Goal: Task Accomplishment & Management: Complete application form

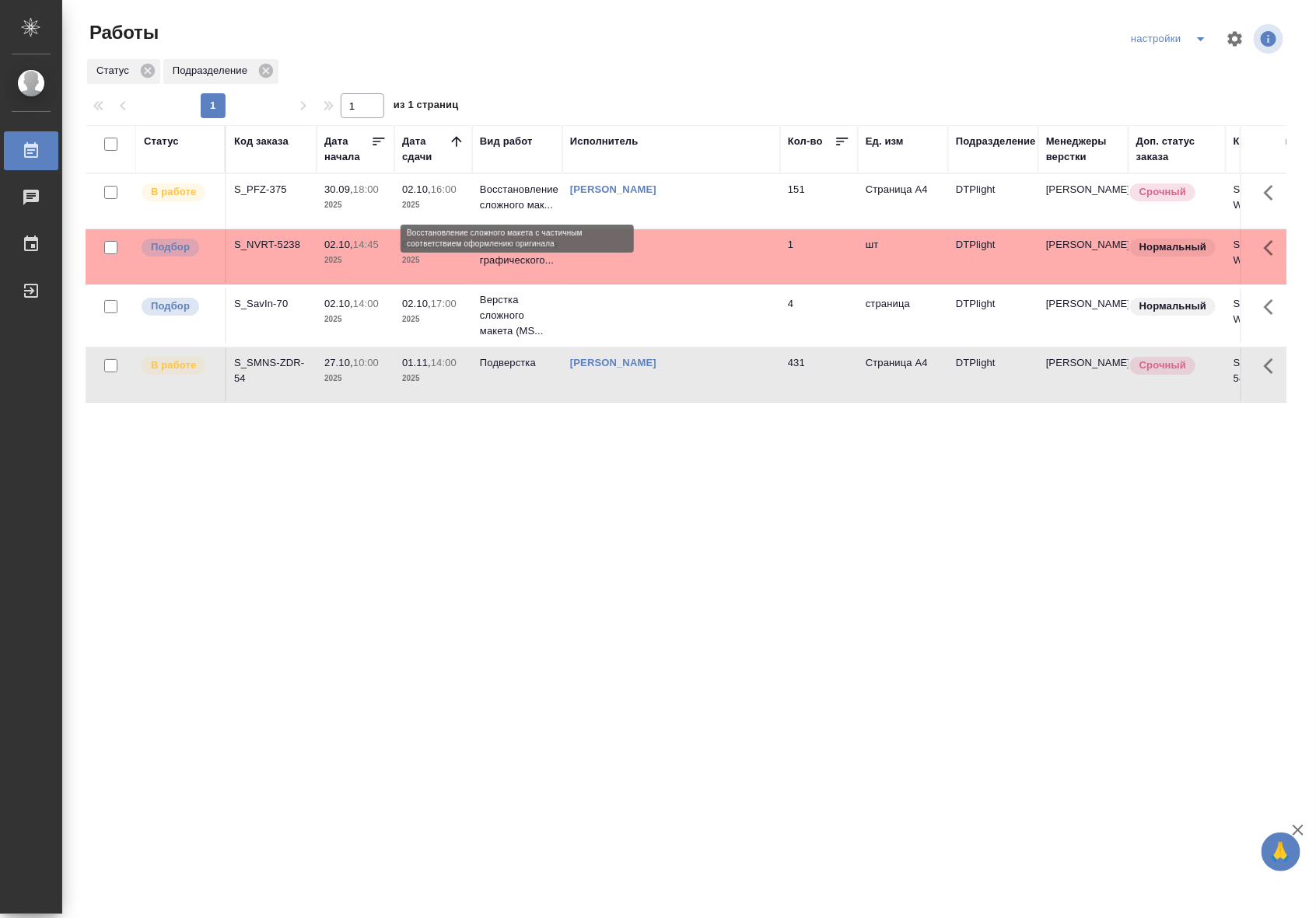
click at [525, 200] on p "Восстановление сложного мак..." at bounding box center [517, 197] width 75 height 31
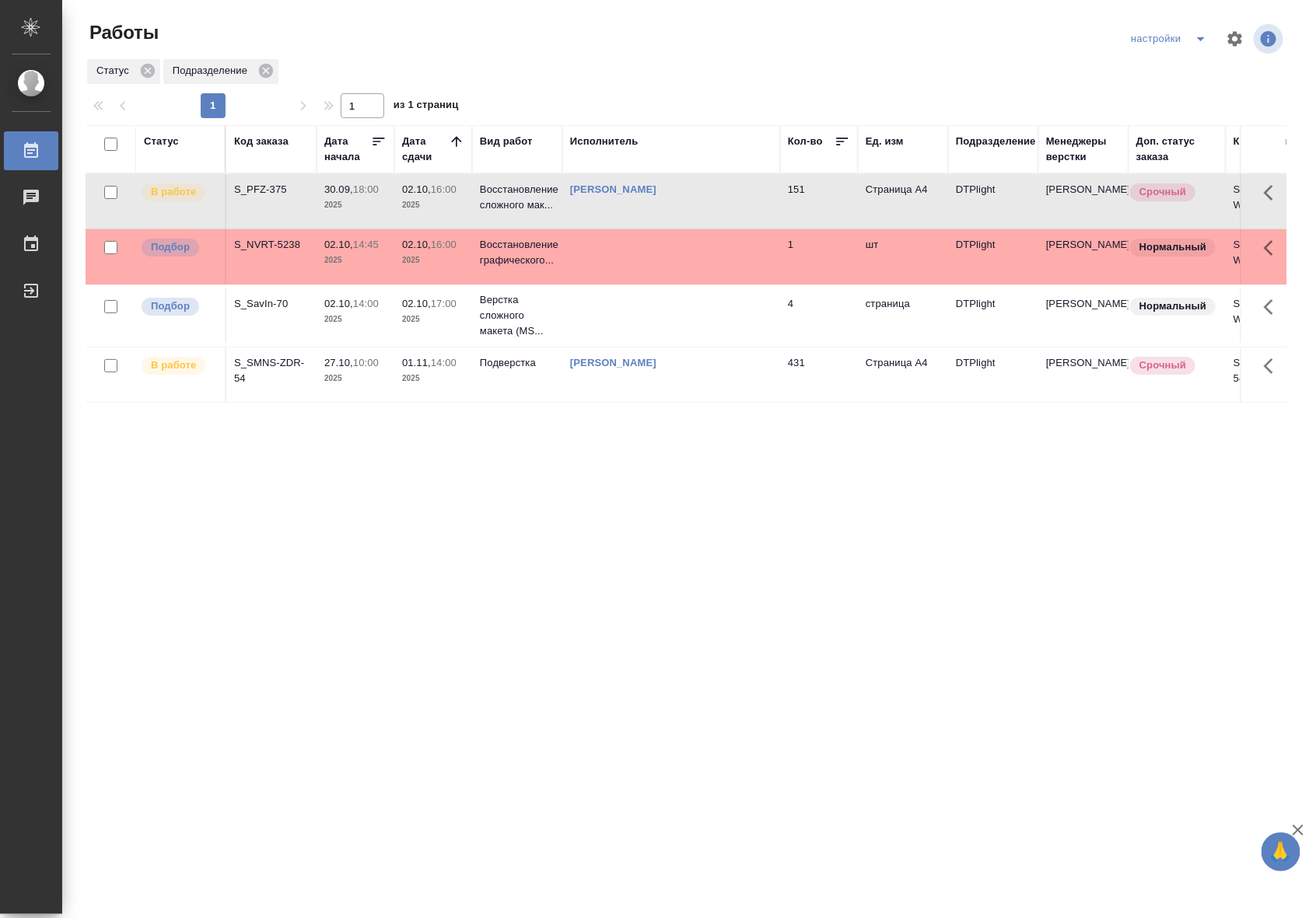
click at [320, 199] on td "30.09, 18:00 2025" at bounding box center [355, 200] width 77 height 54
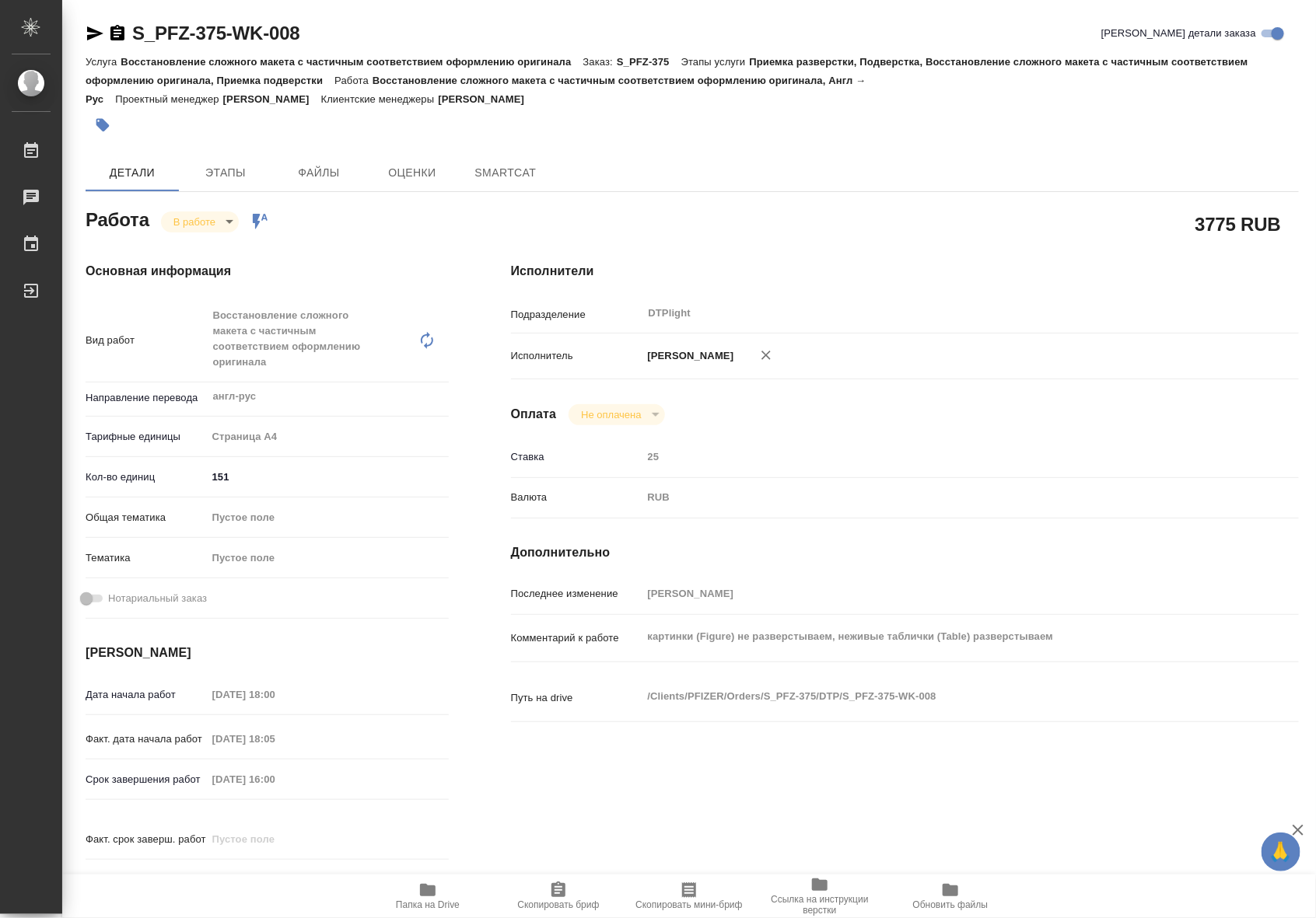
type textarea "x"
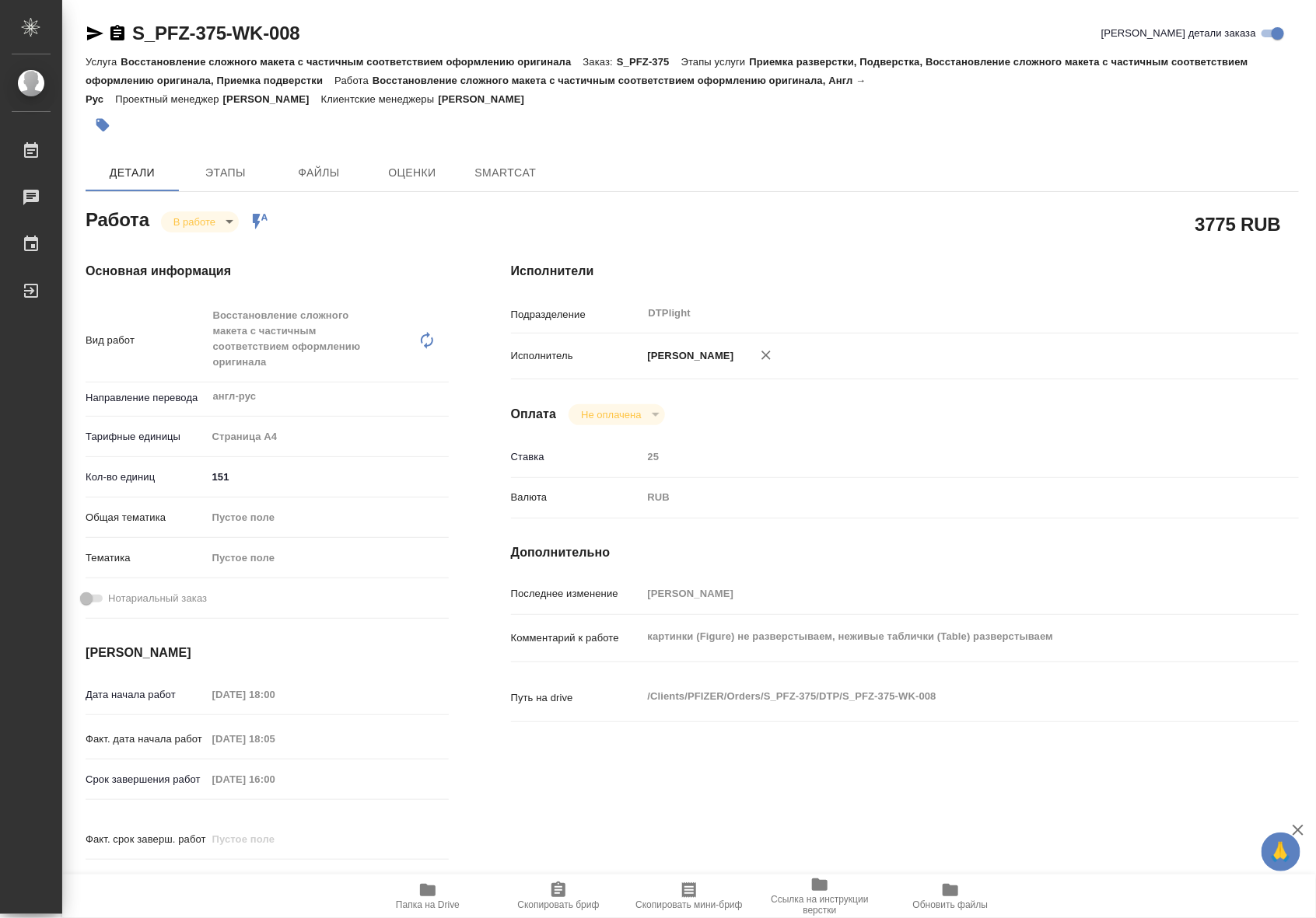
type textarea "x"
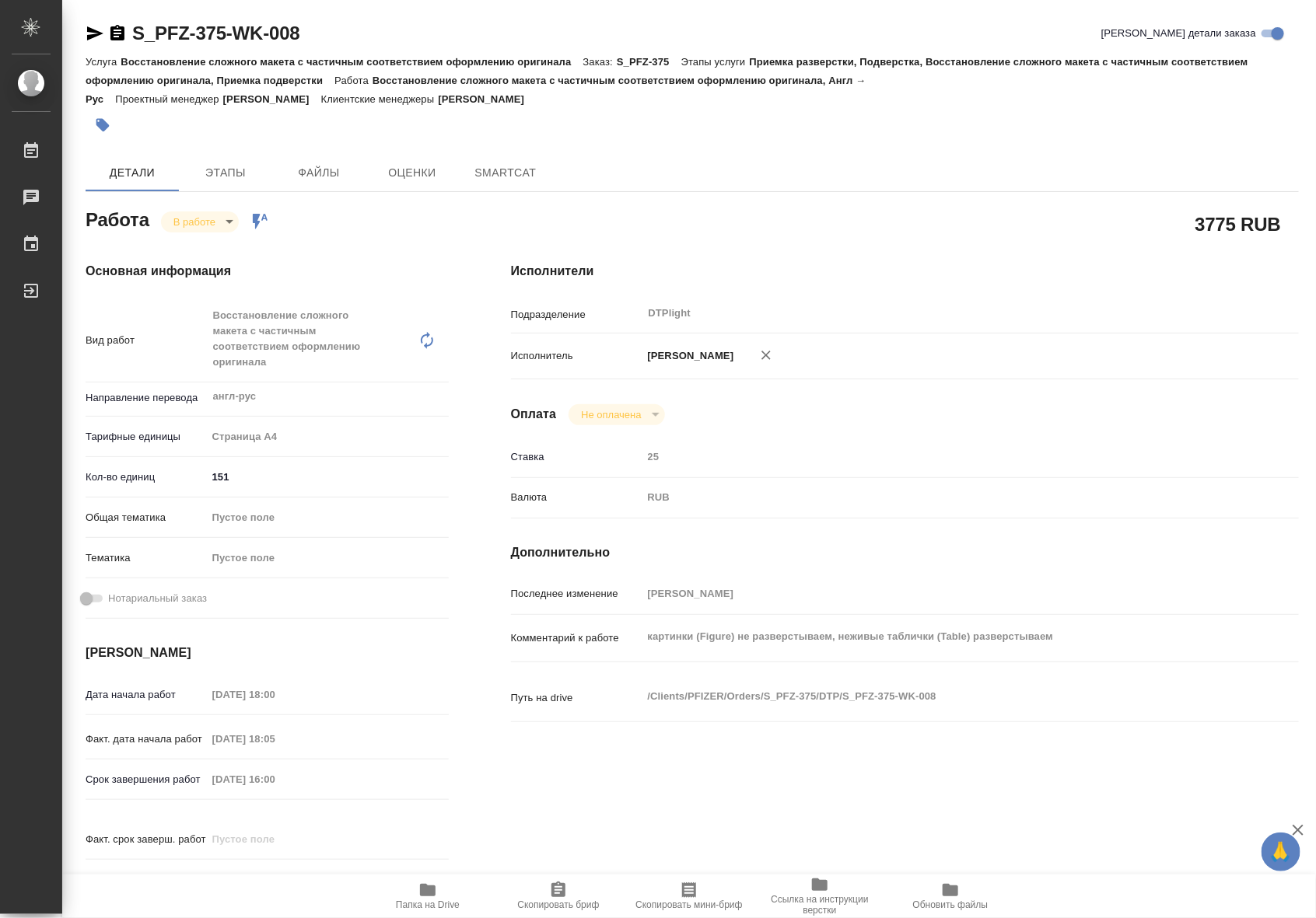
type textarea "x"
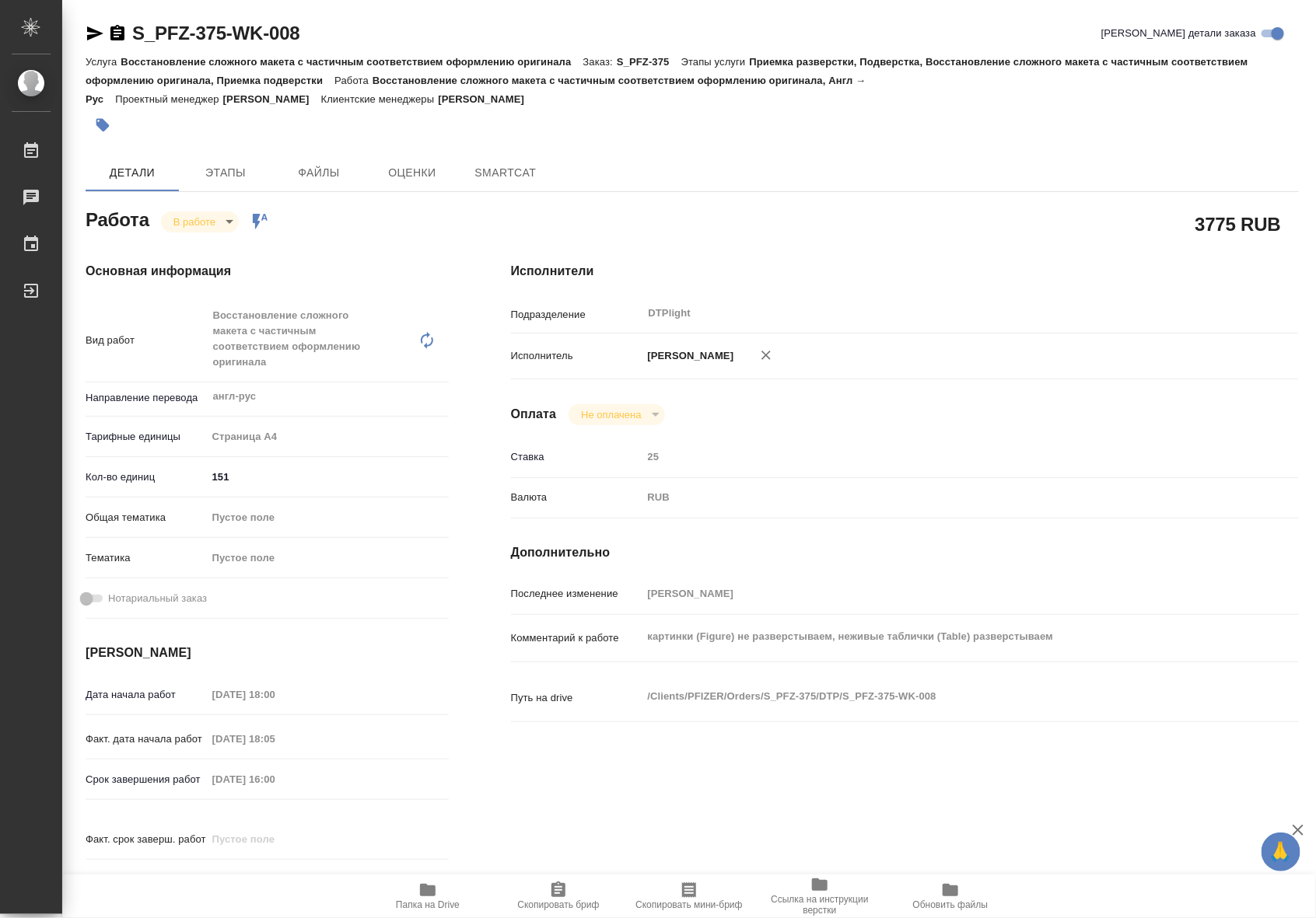
type textarea "x"
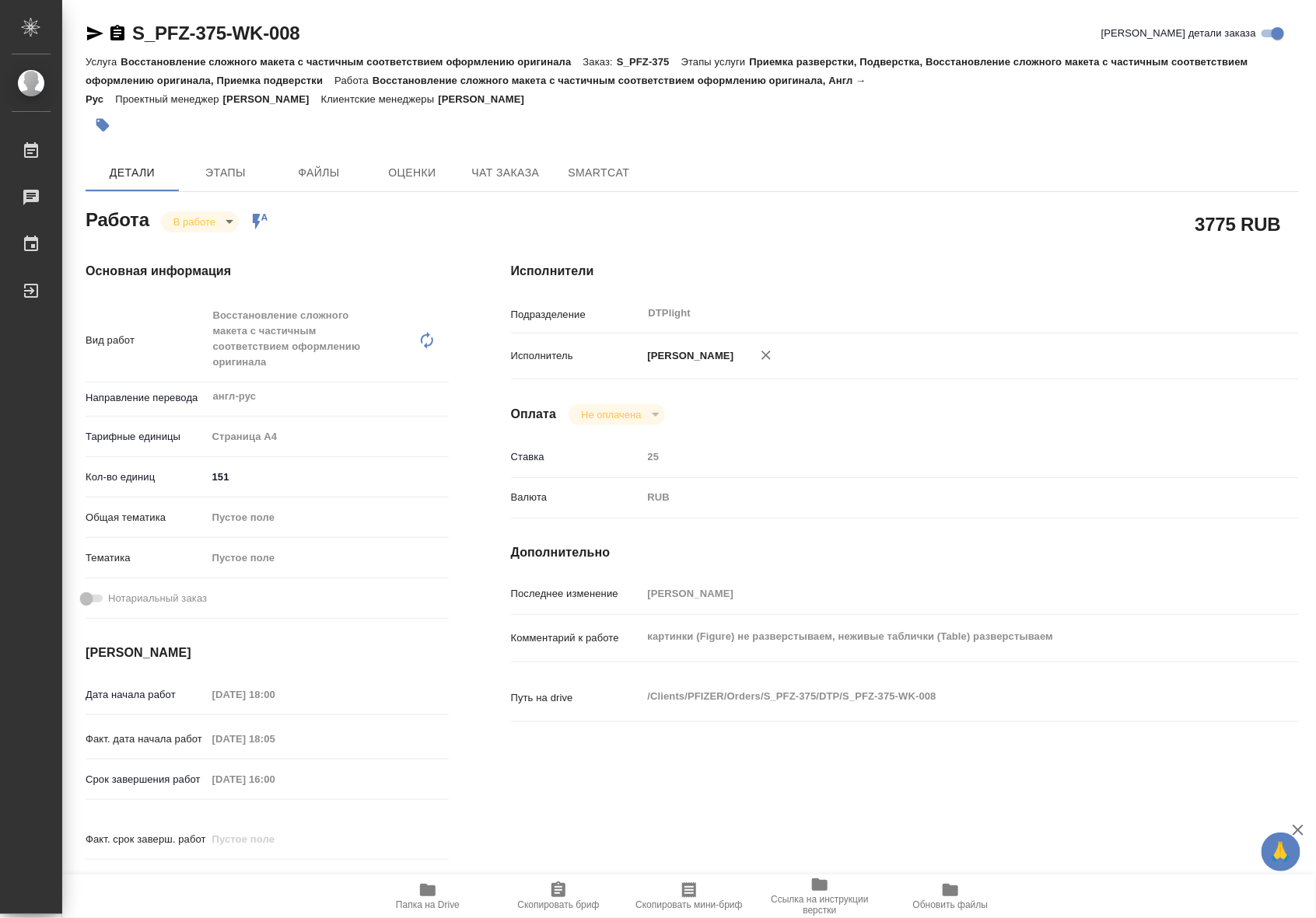
type textarea "x"
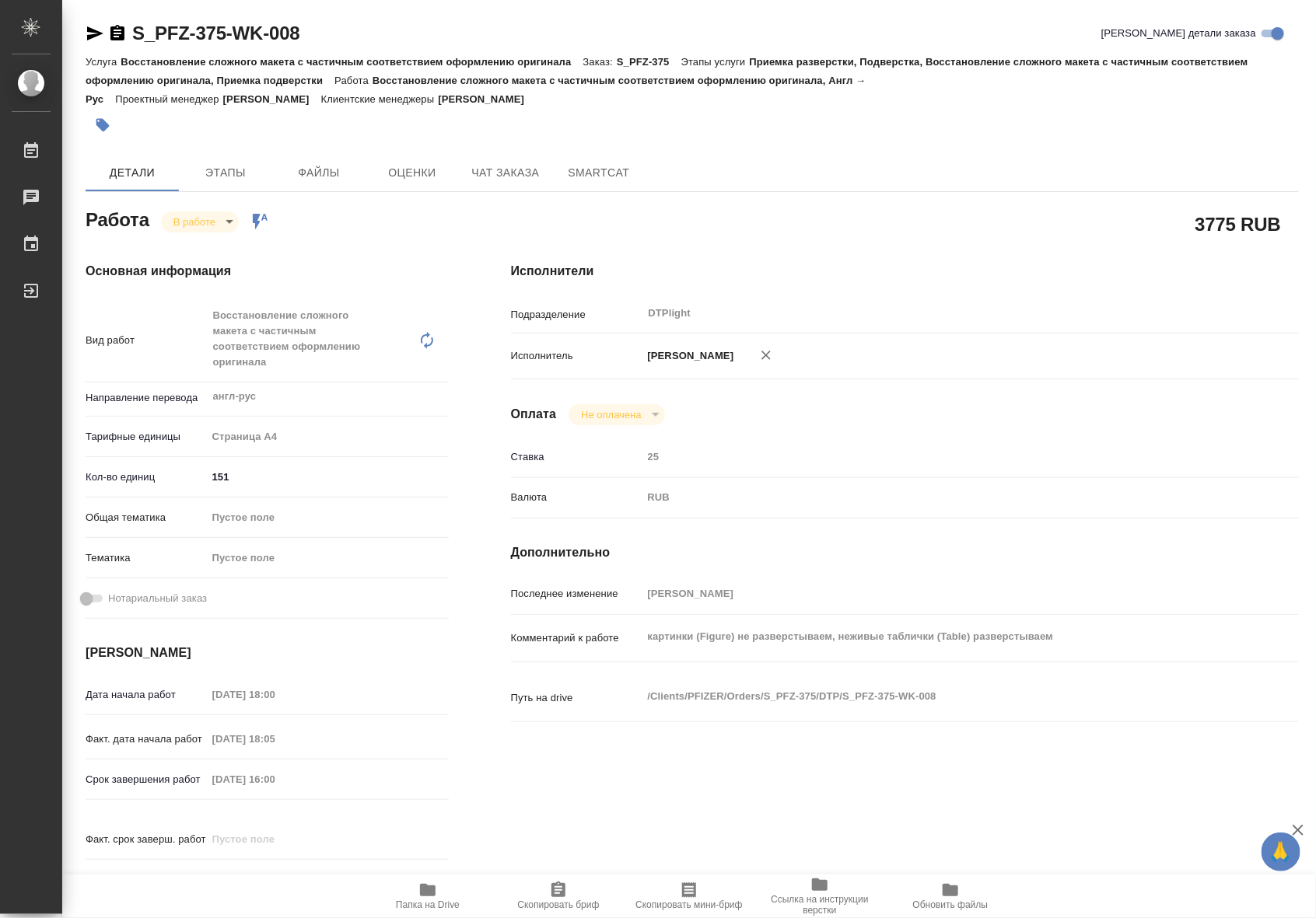
type textarea "x"
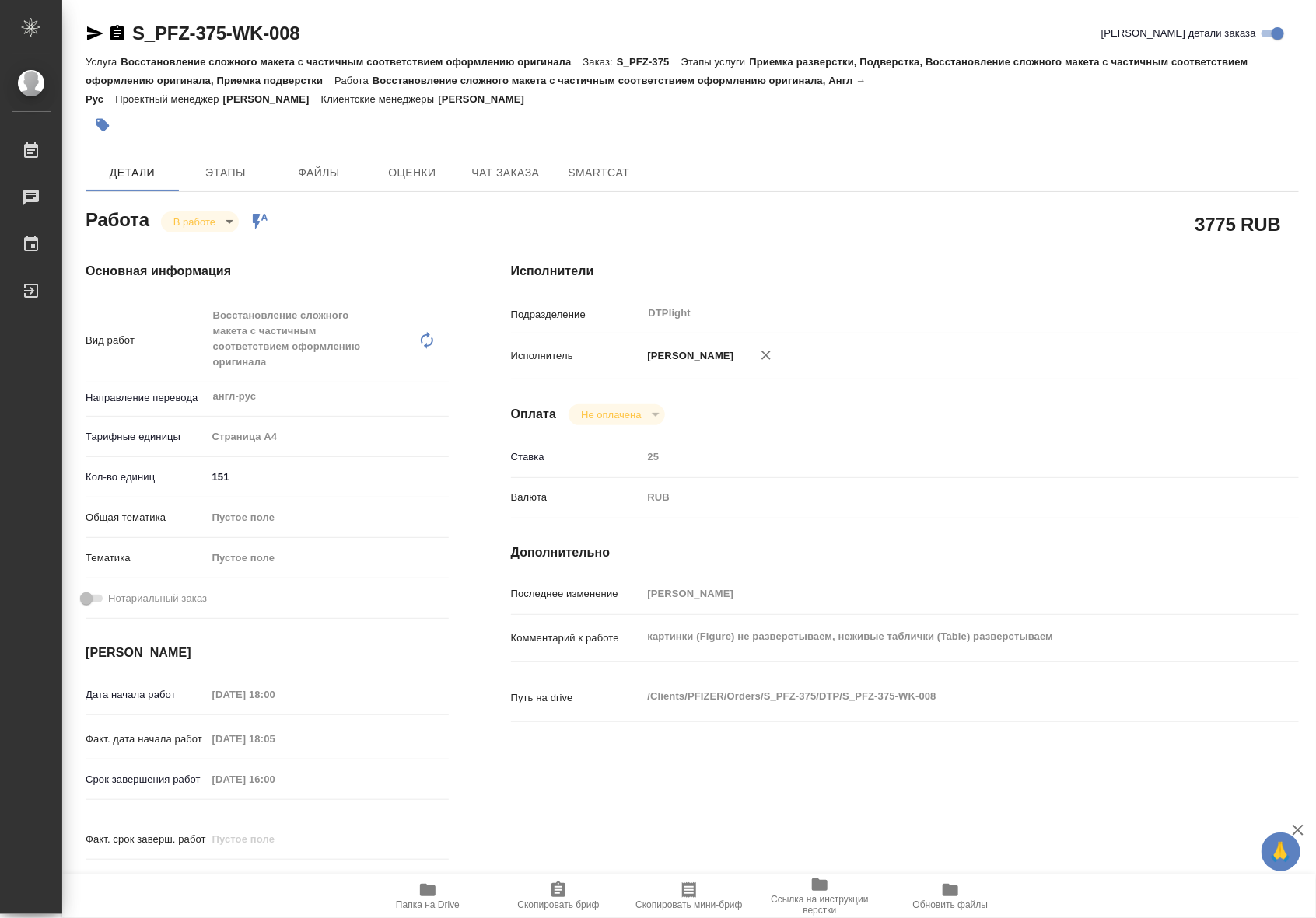
click at [418, 894] on icon "button" at bounding box center [428, 890] width 19 height 19
click at [512, 167] on span "Чат заказа" at bounding box center [505, 173] width 75 height 20
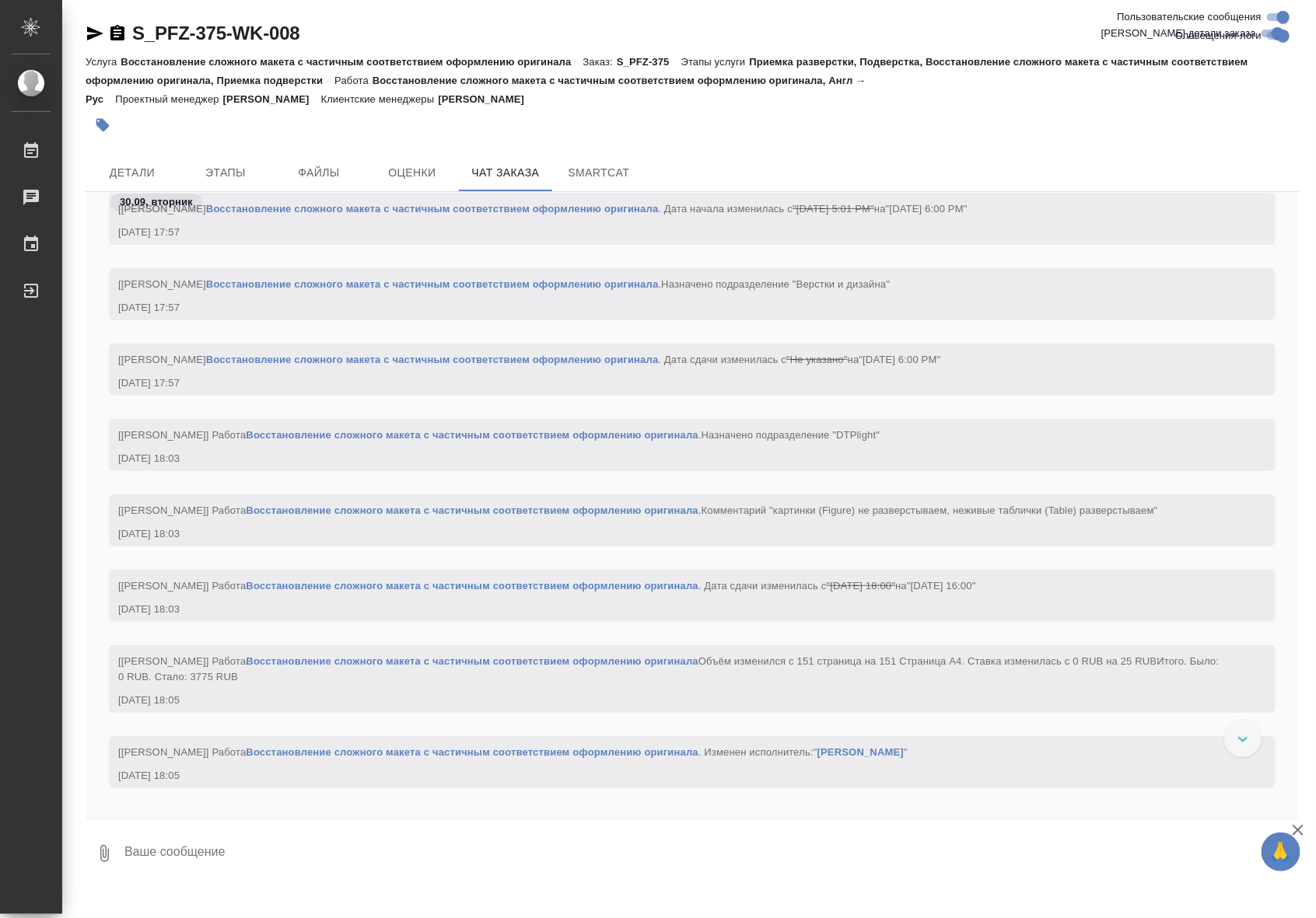
scroll to position [2449, 0]
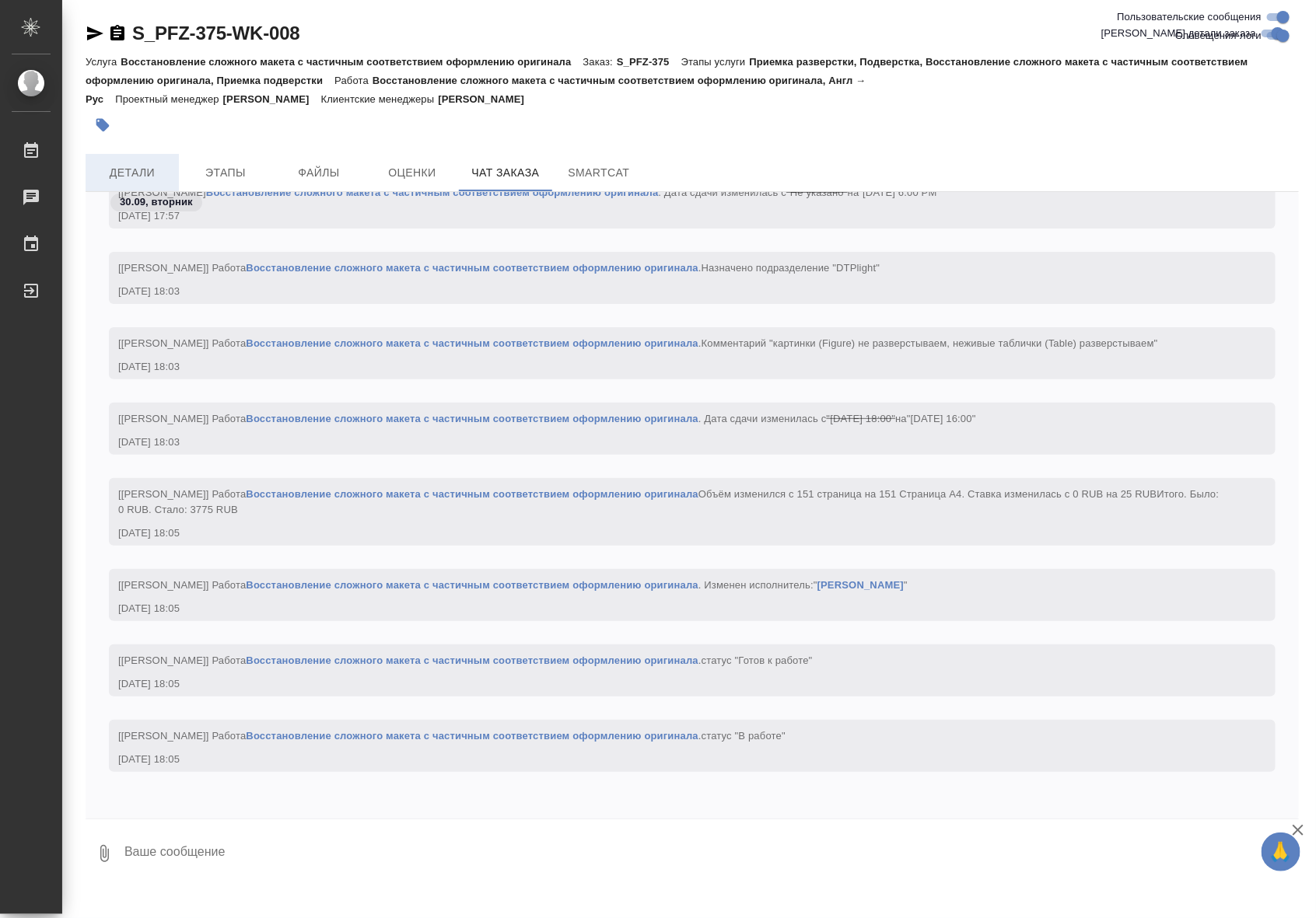
click at [106, 167] on span "Детали" at bounding box center [132, 173] width 75 height 20
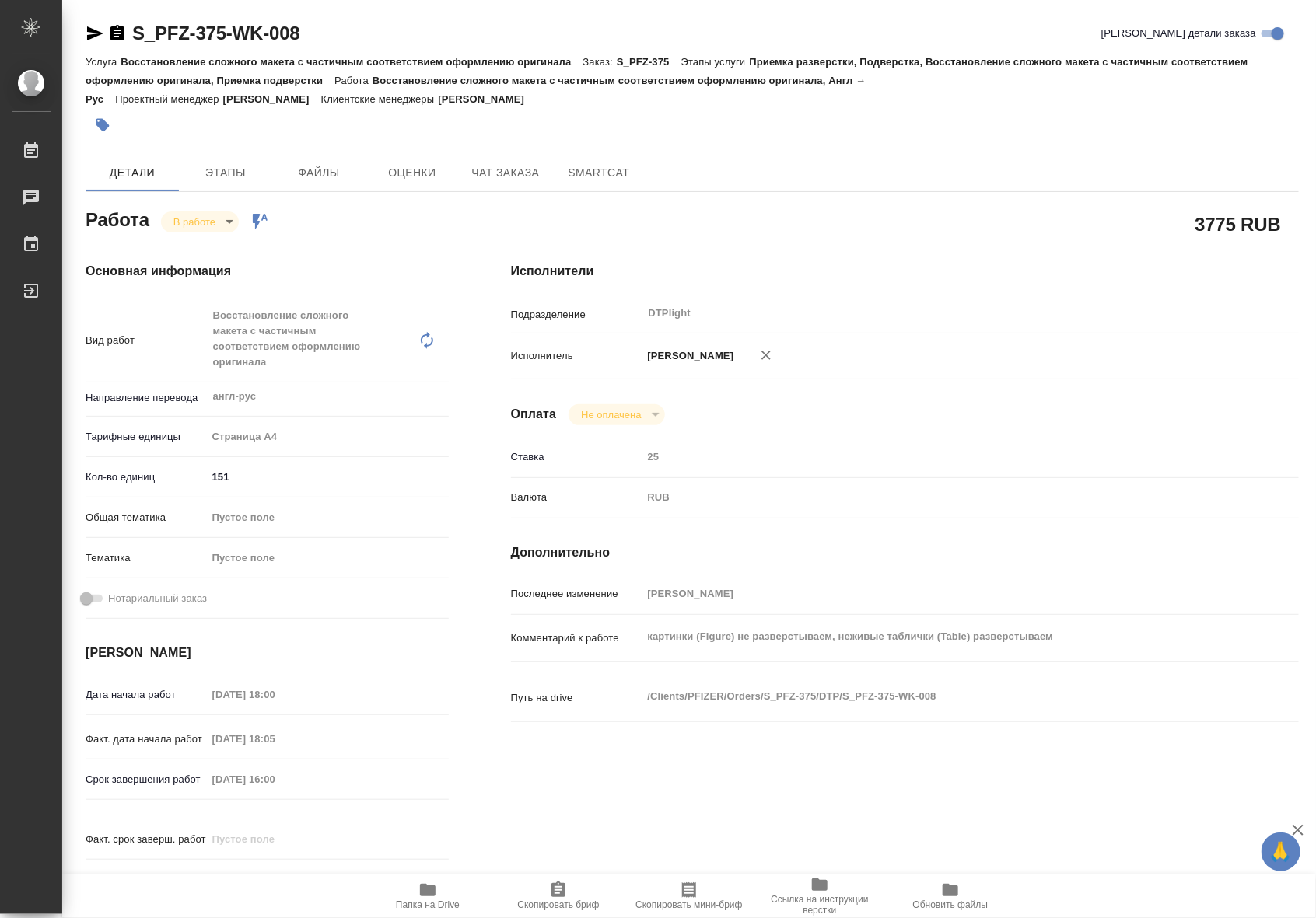
type textarea "x"
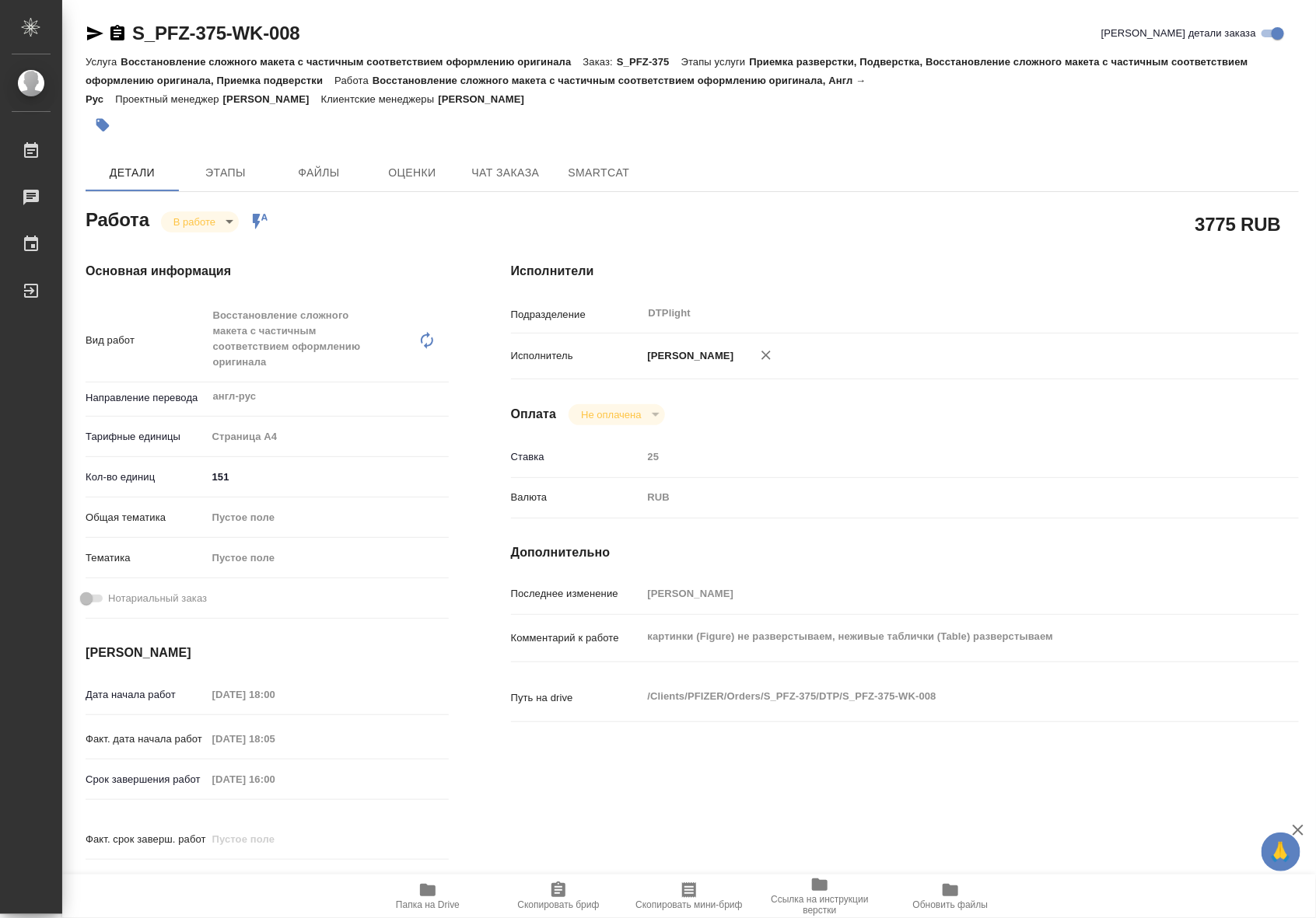
type textarea "x"
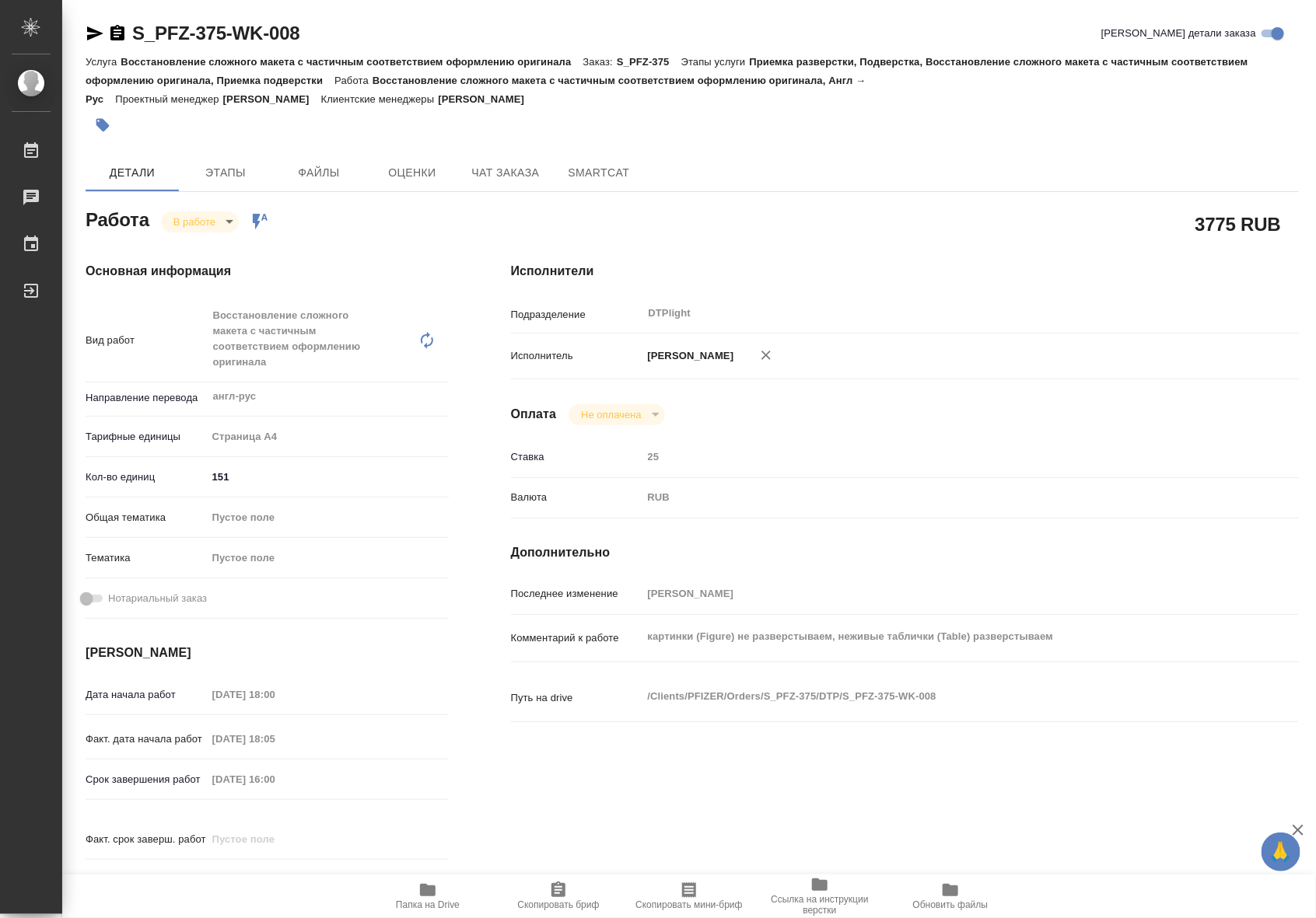
type textarea "x"
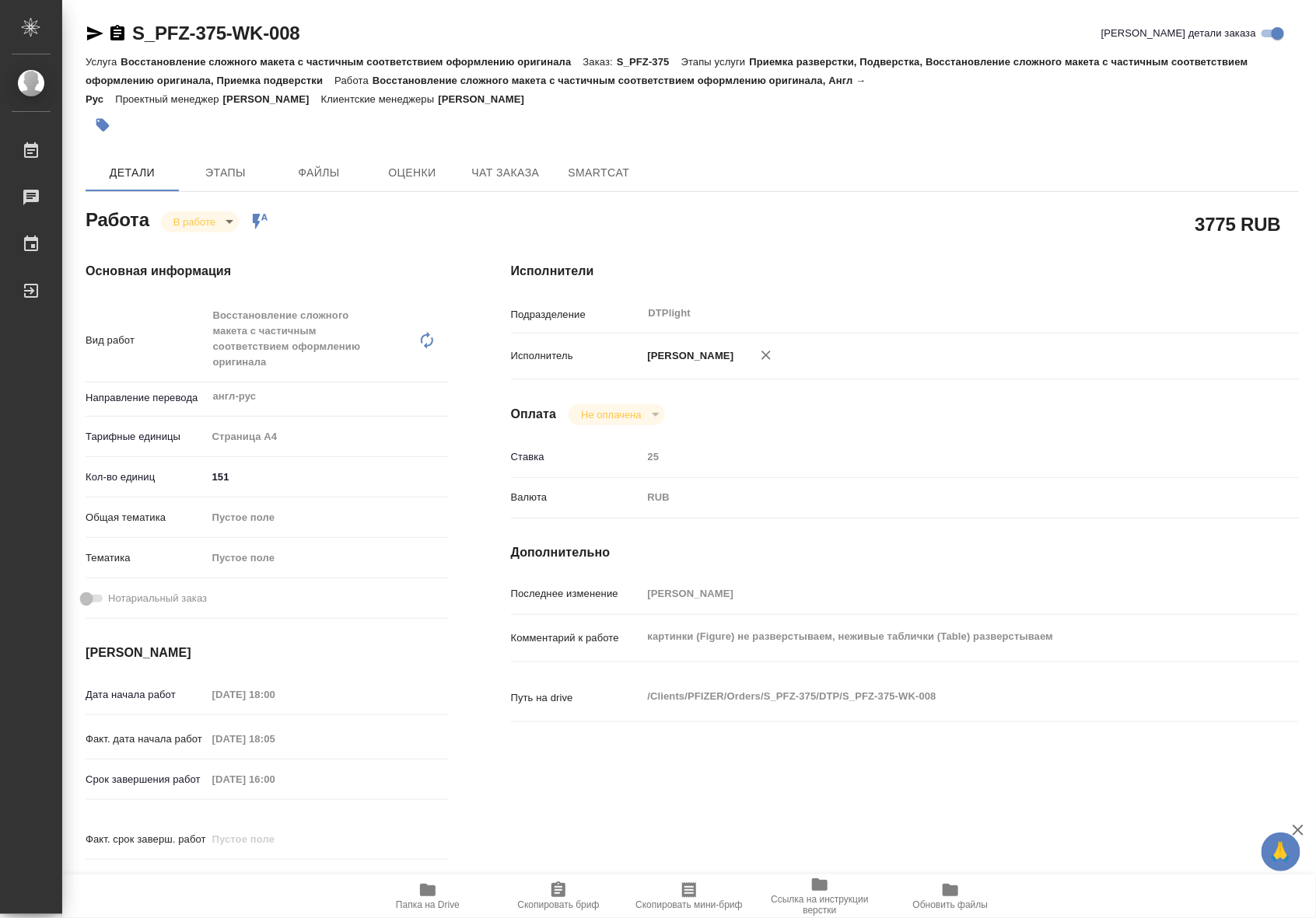
type textarea "x"
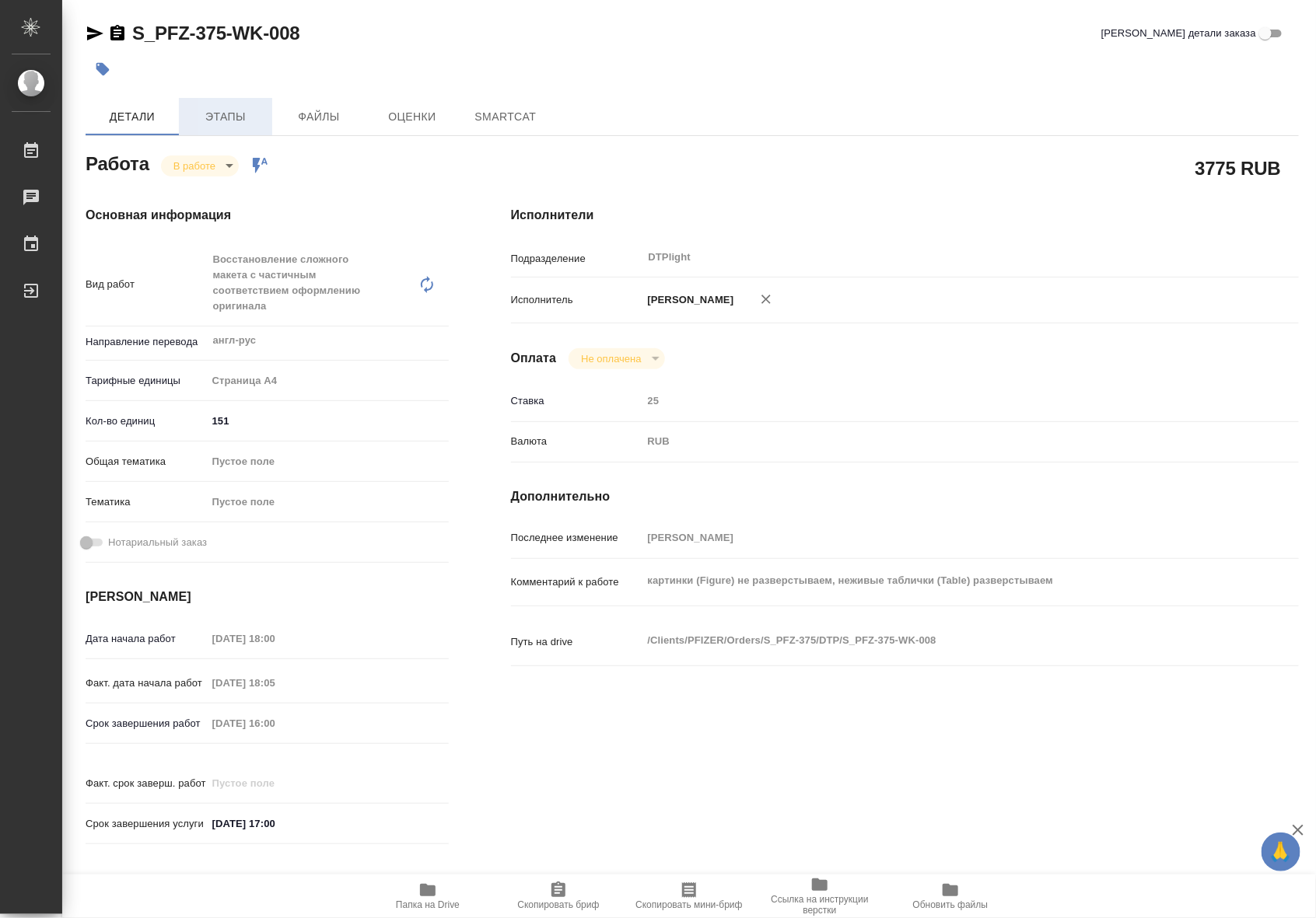
type textarea "x"
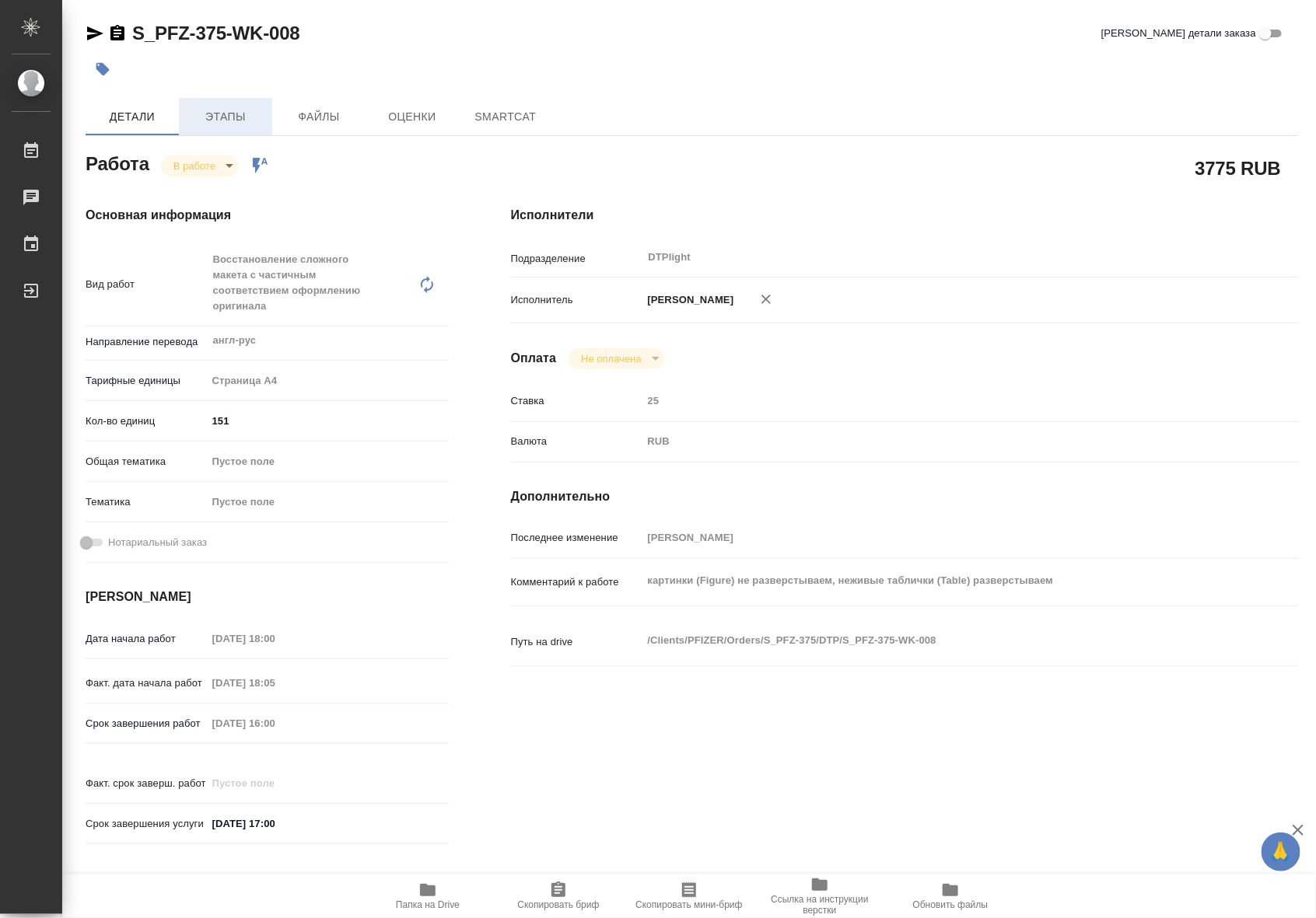
type textarea "x"
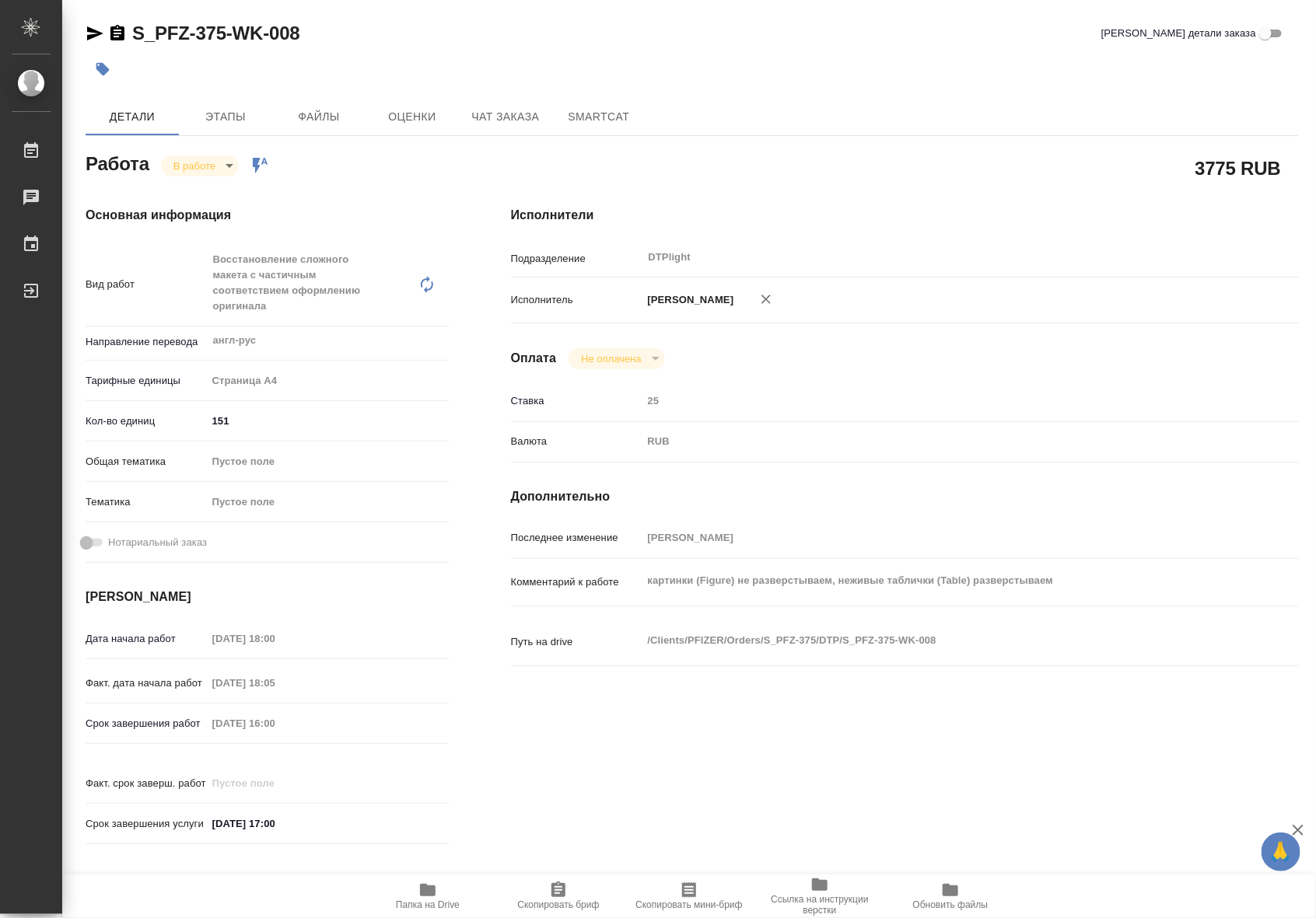
type textarea "x"
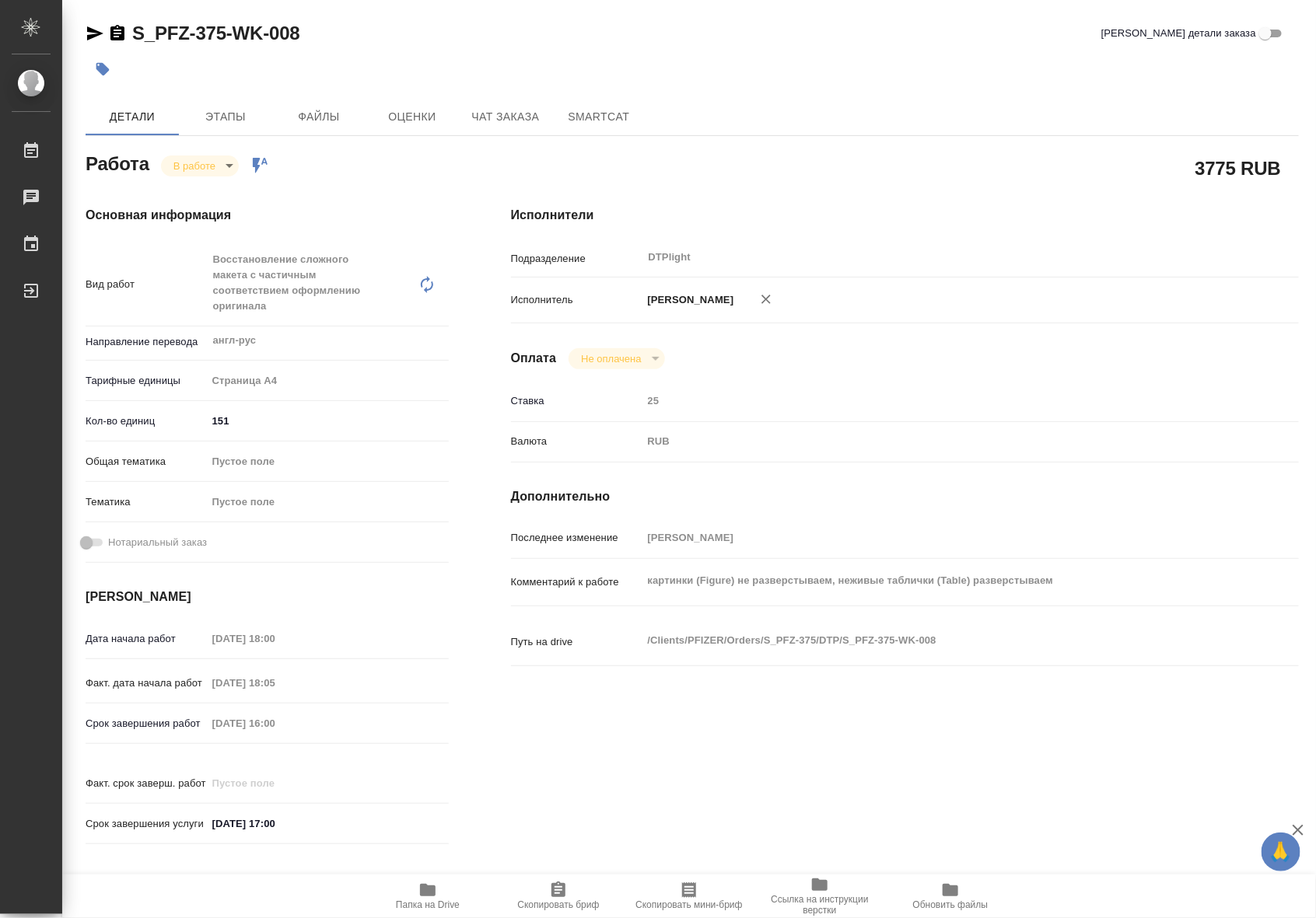
type textarea "x"
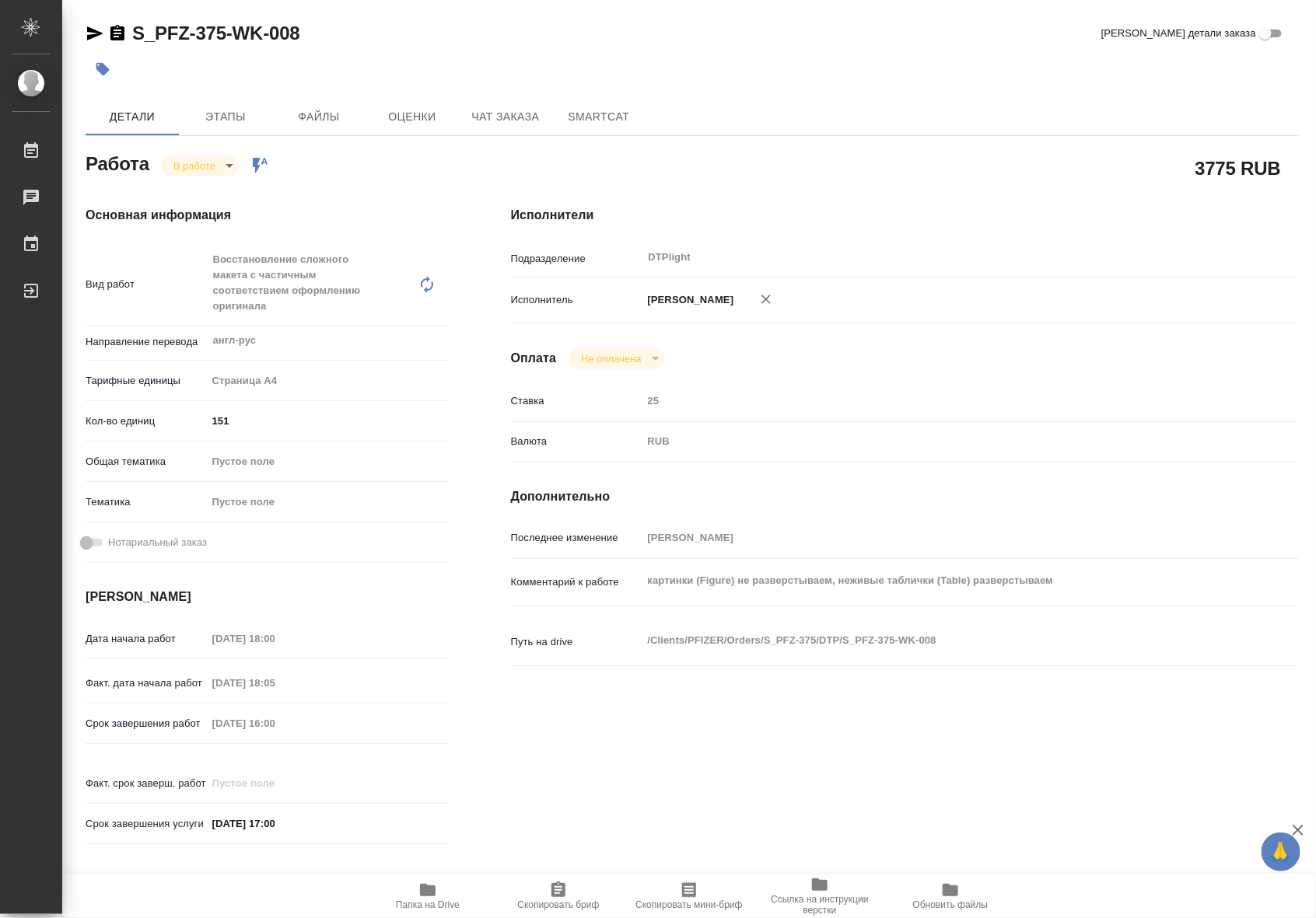
click at [95, 36] on icon "button" at bounding box center [95, 34] width 16 height 14
